Goal: Book appointment/travel/reservation

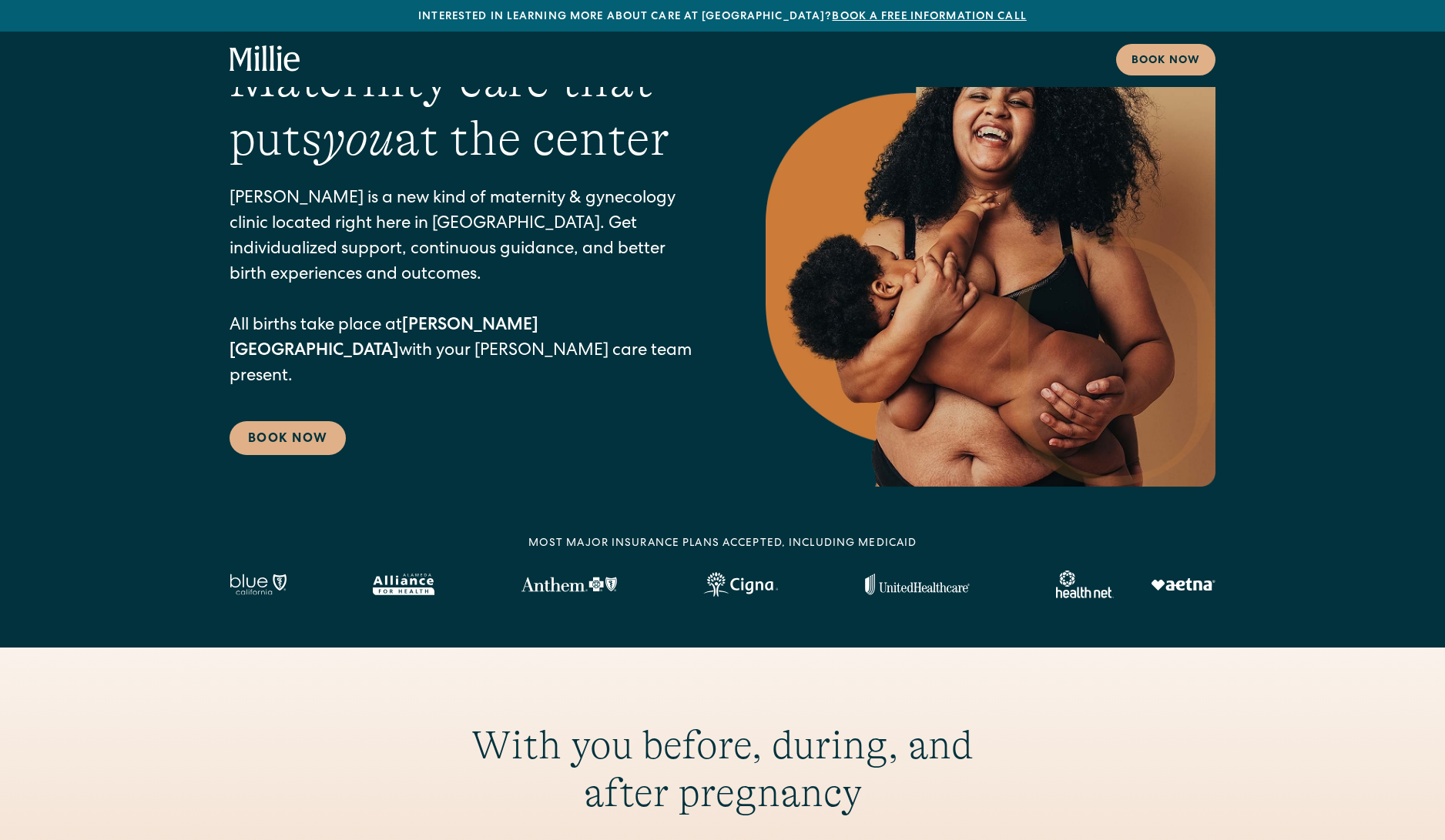
scroll to position [93, 0]
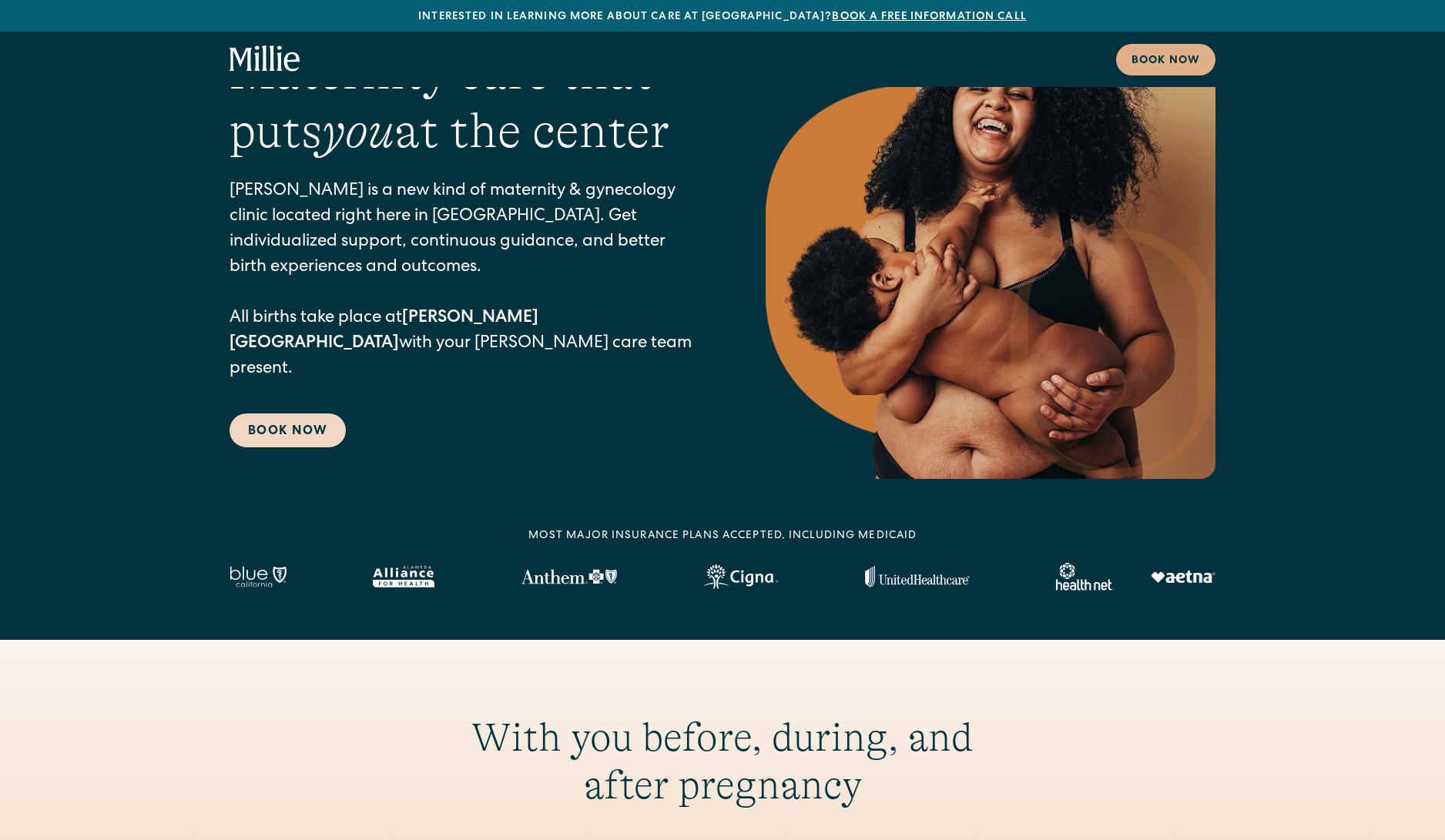
click at [289, 414] on link "Book Now" at bounding box center [288, 430] width 117 height 34
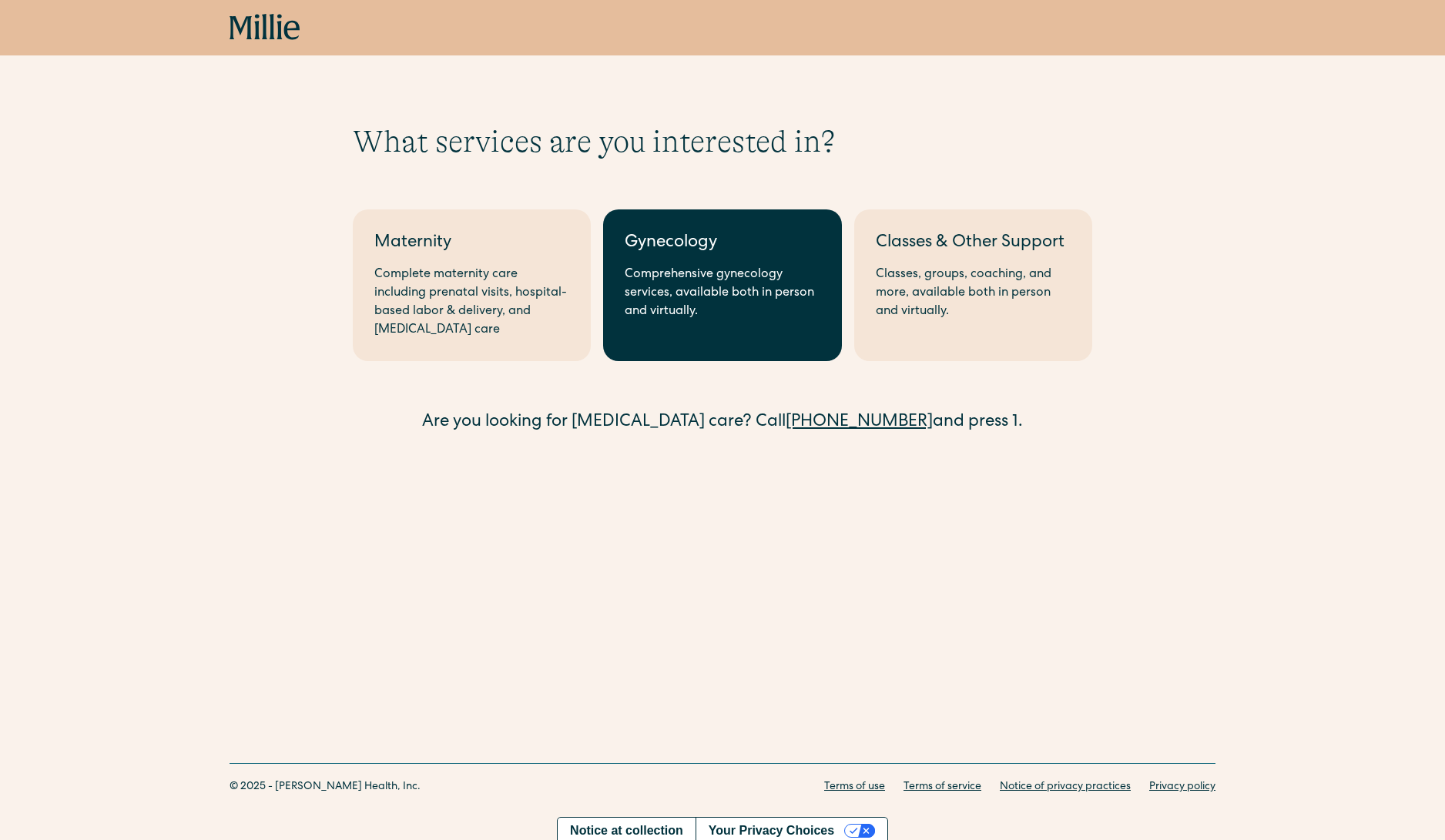
click at [668, 284] on div "Comprehensive gynecology services, available both in person and virtually." at bounding box center [722, 293] width 195 height 55
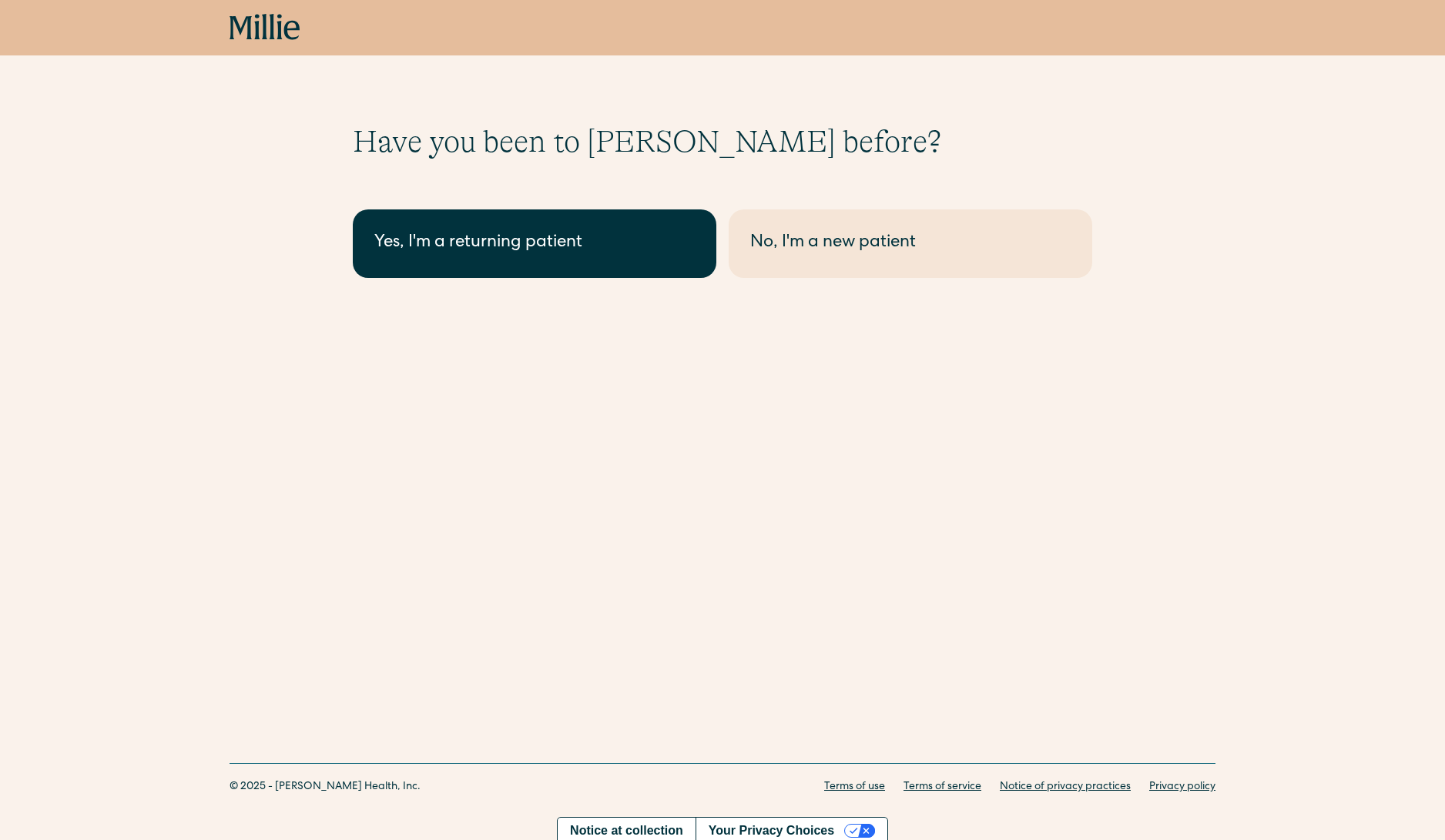
click at [457, 245] on div "Yes, I'm a returning patient" at bounding box center [534, 243] width 321 height 25
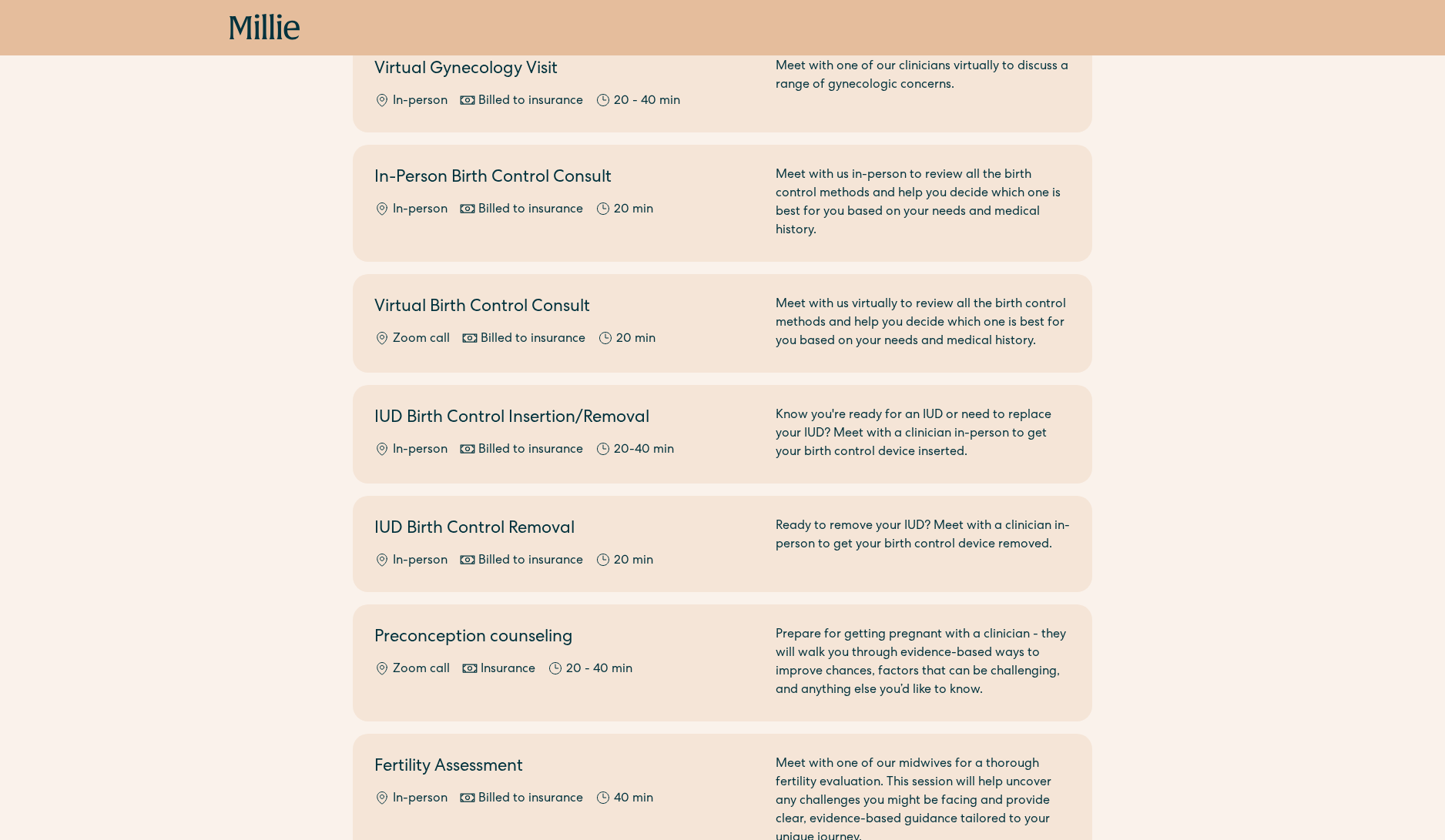
scroll to position [534, 0]
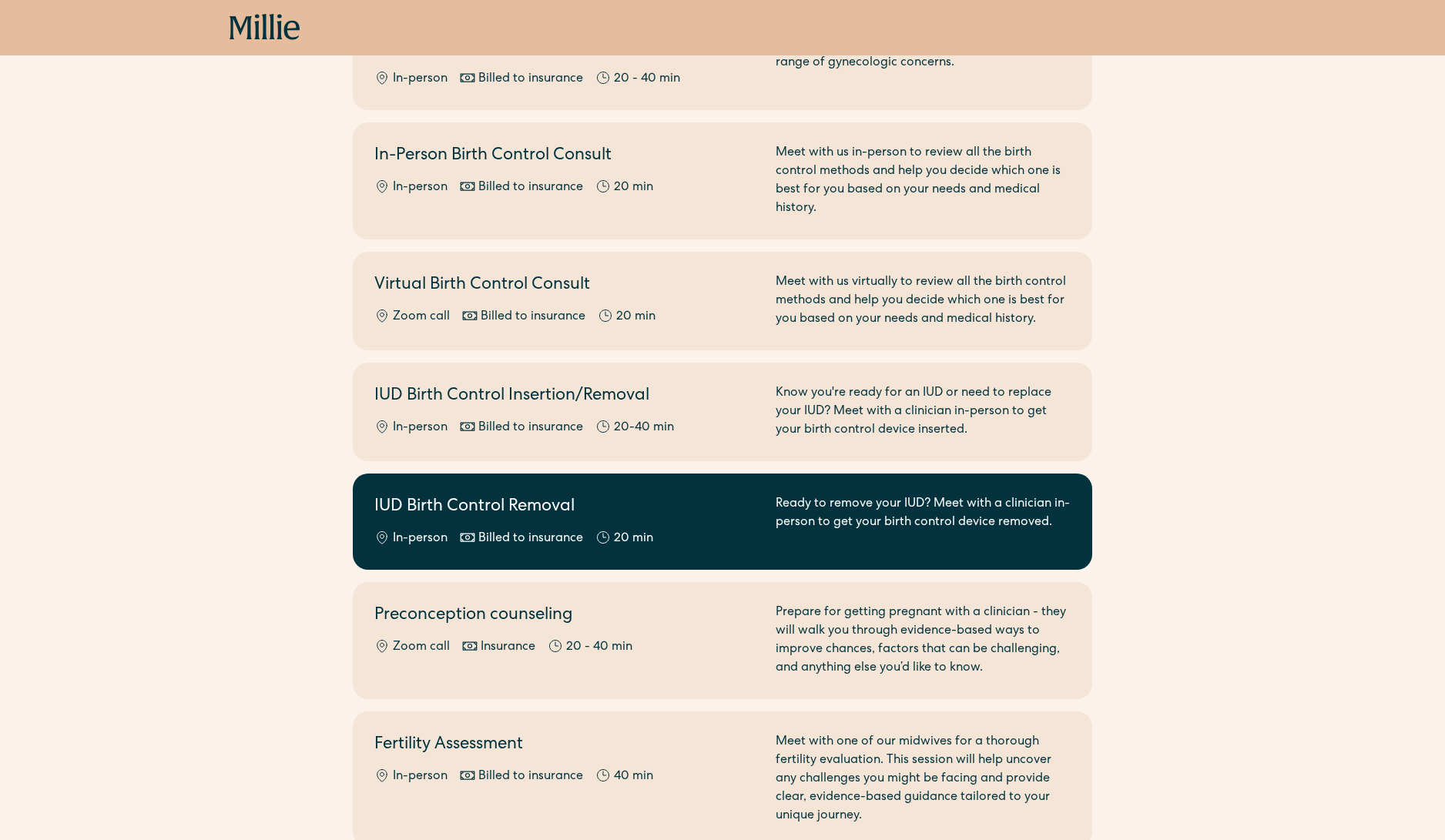
click at [657, 503] on div "IUD Birth Control Removal In-person Billed to insurance 20 min" at bounding box center [566, 521] width 383 height 53
